Goal: Task Accomplishment & Management: Use online tool/utility

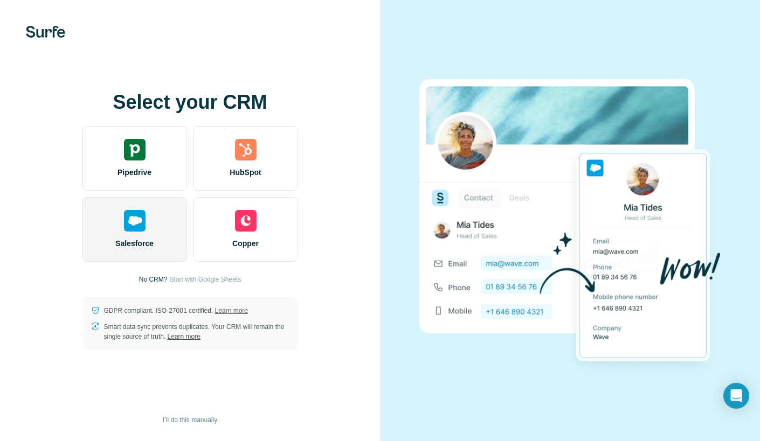
click at [140, 220] on img at bounding box center [135, 221] width 22 height 22
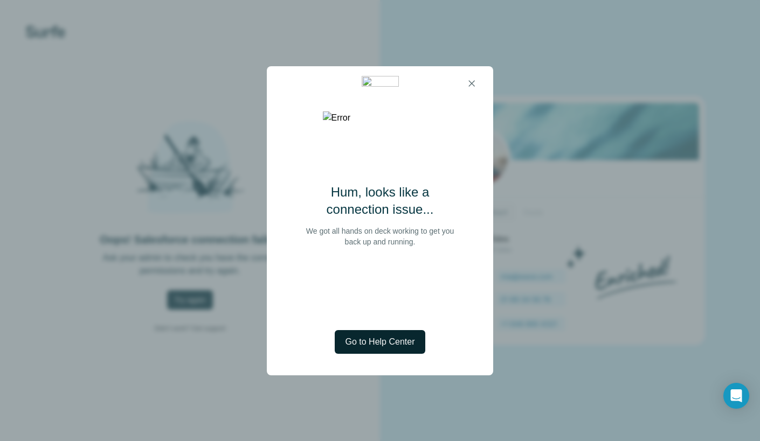
click at [401, 337] on span "Go to Help Center" at bounding box center [379, 342] width 69 height 13
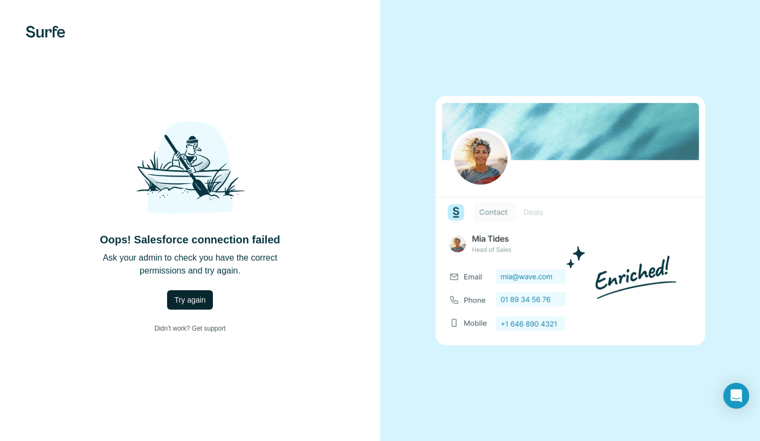
click at [208, 292] on button "Try again" at bounding box center [190, 299] width 46 height 19
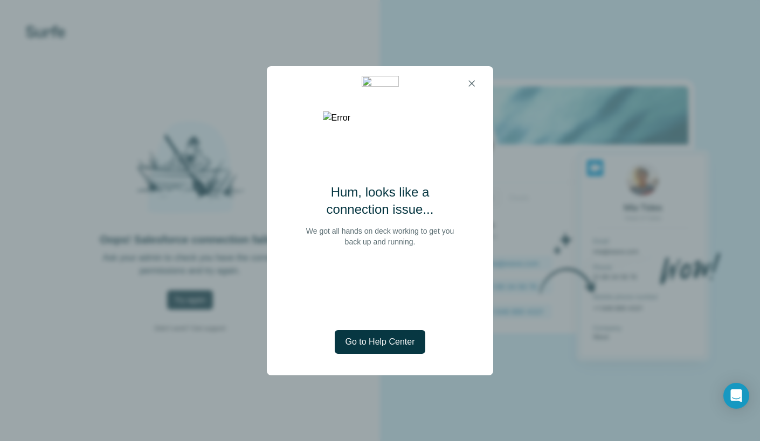
click at [468, 78] on button "button" at bounding box center [472, 84] width 22 height 22
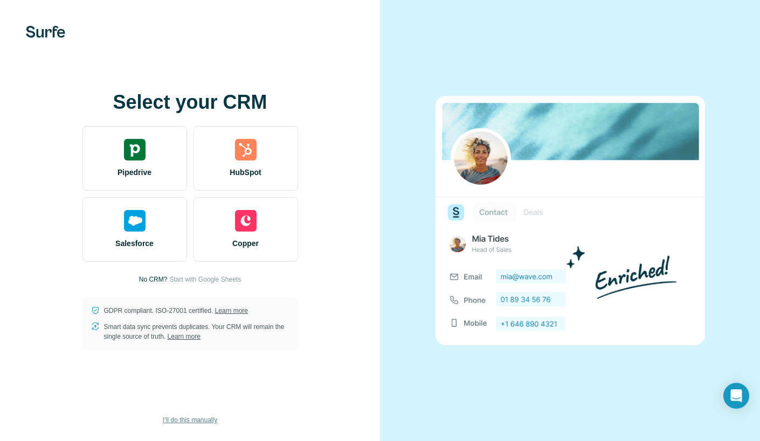
click at [212, 420] on span "I’ll do this manually" at bounding box center [190, 420] width 54 height 10
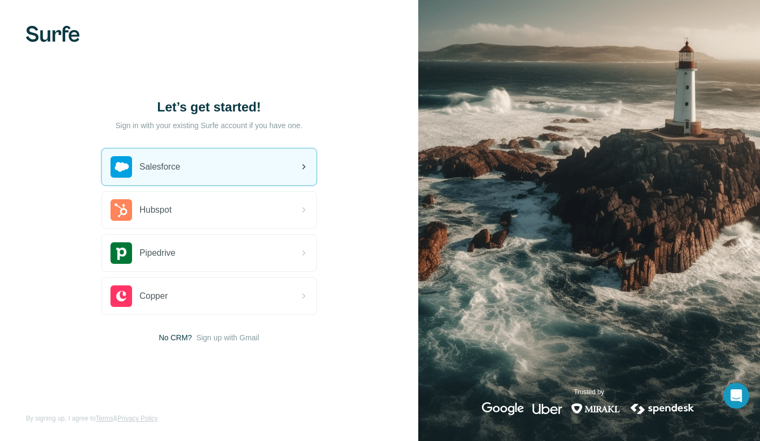
click at [220, 172] on div "Salesforce" at bounding box center [209, 167] width 214 height 37
